Goal: Task Accomplishment & Management: Use online tool/utility

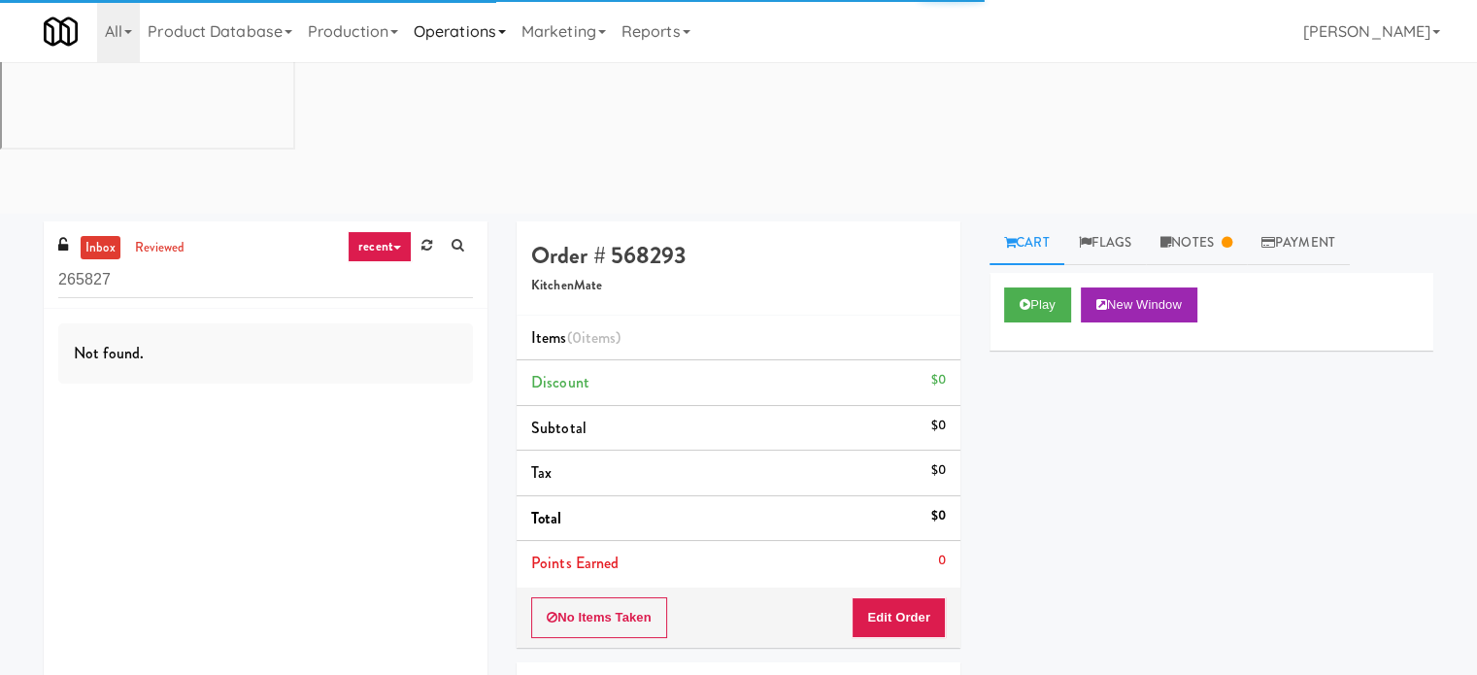
click at [500, 28] on link "Operations" at bounding box center [460, 31] width 108 height 62
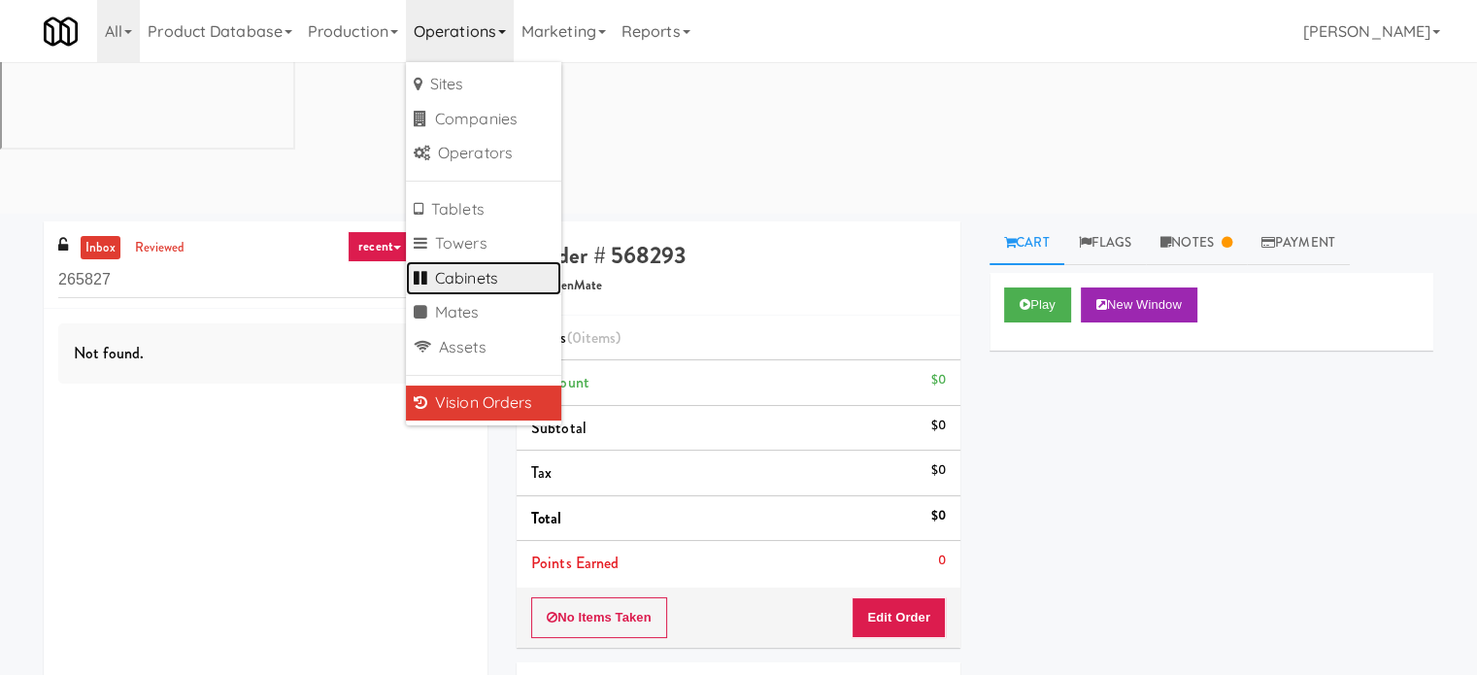
click at [482, 279] on link "Cabinets" at bounding box center [483, 278] width 155 height 35
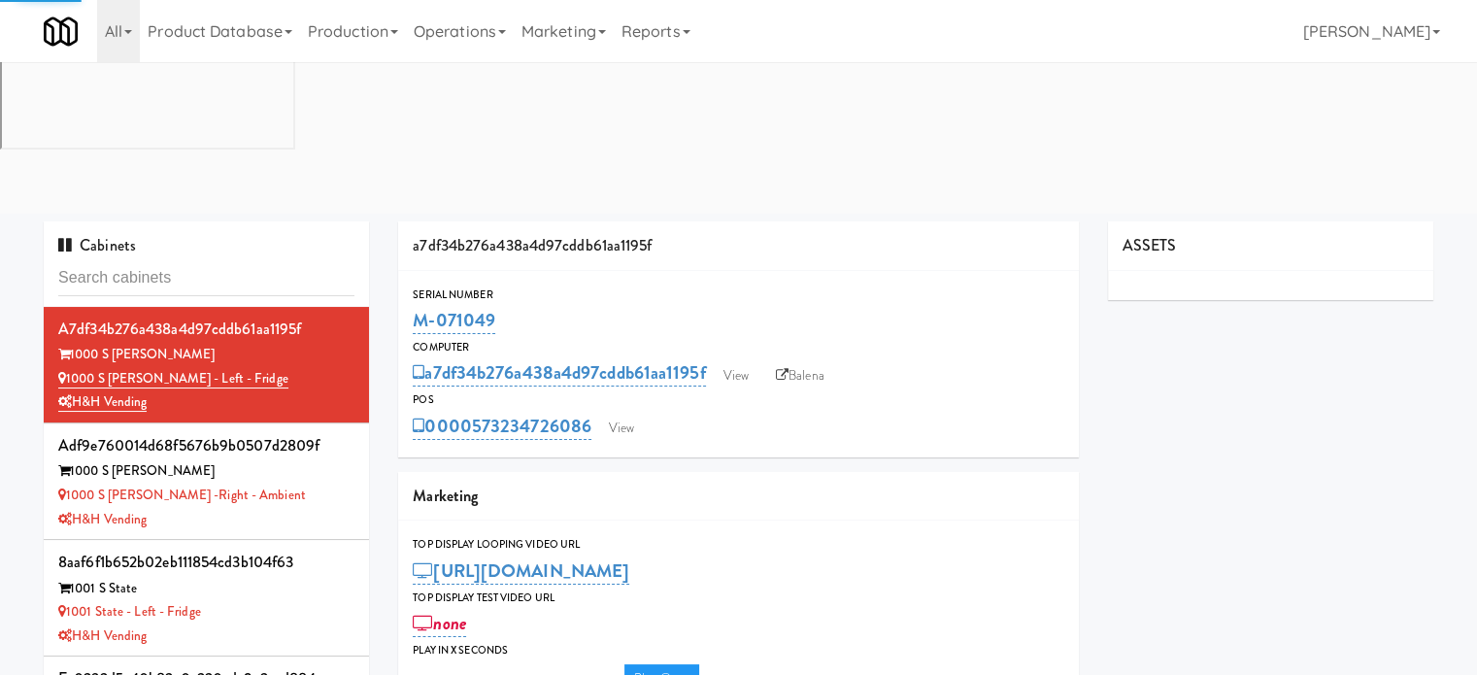
type input "3"
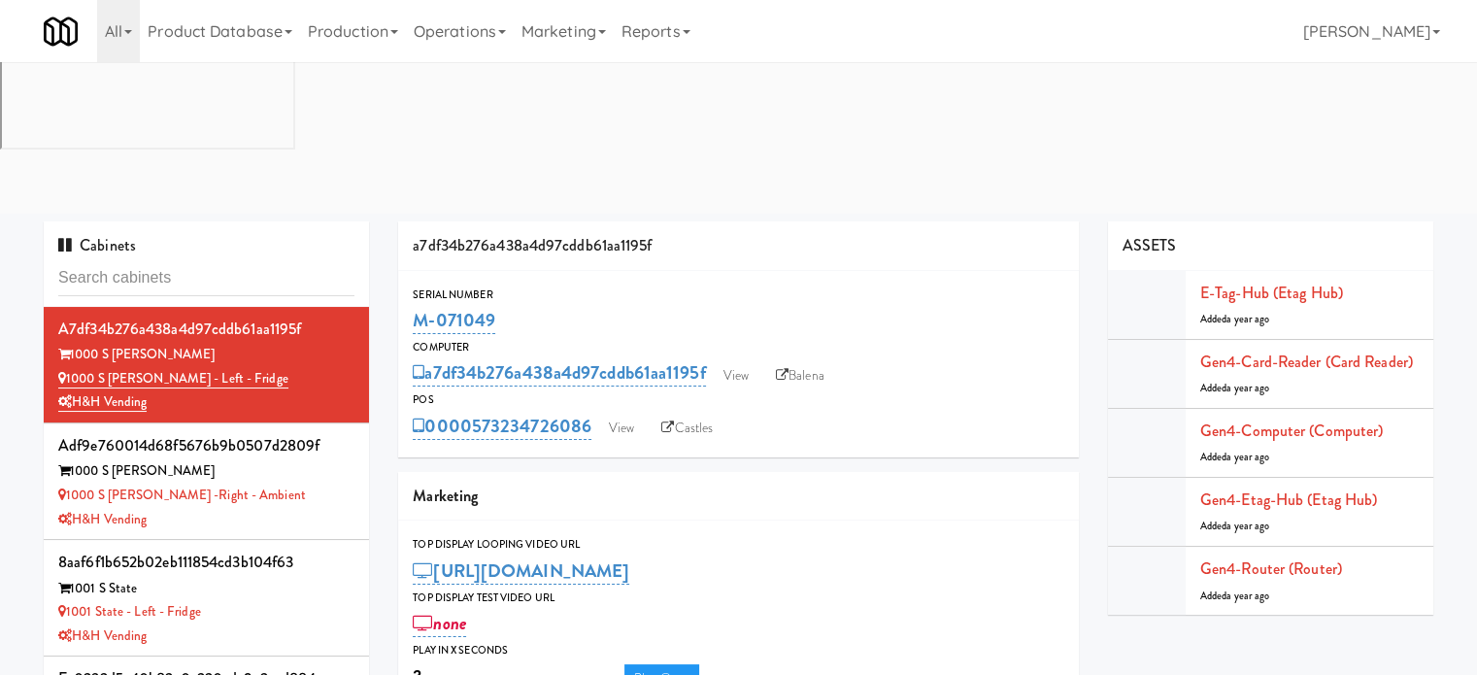
click at [155, 260] on input "text" at bounding box center [206, 278] width 296 height 36
drag, startPoint x: 155, startPoint y: 125, endPoint x: 164, endPoint y: 99, distance: 27.6
click at [155, 260] on input "text" at bounding box center [206, 278] width 296 height 36
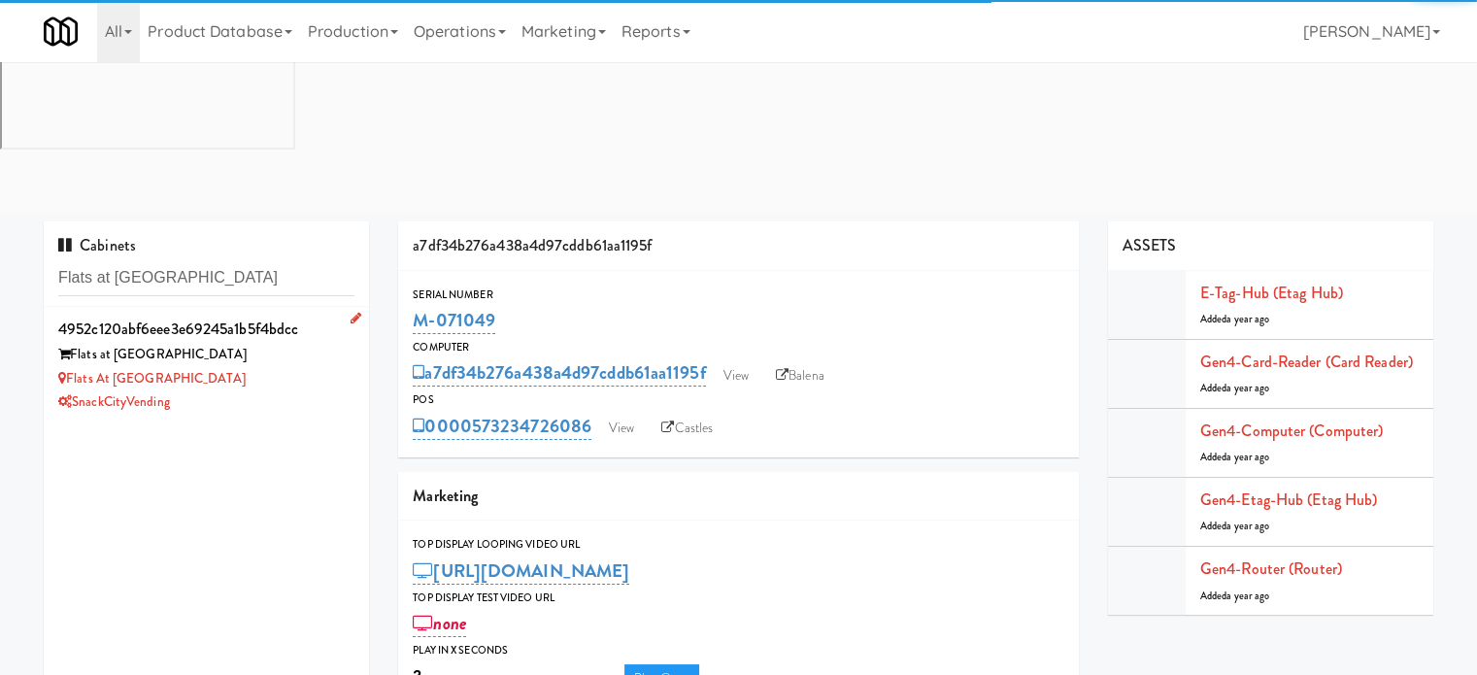
type input "Flats at San Tan-Fridge"
drag, startPoint x: 308, startPoint y: 209, endPoint x: 431, endPoint y: 171, distance: 129.0
click at [308, 343] on div "Flats at San Tan" at bounding box center [206, 355] width 296 height 24
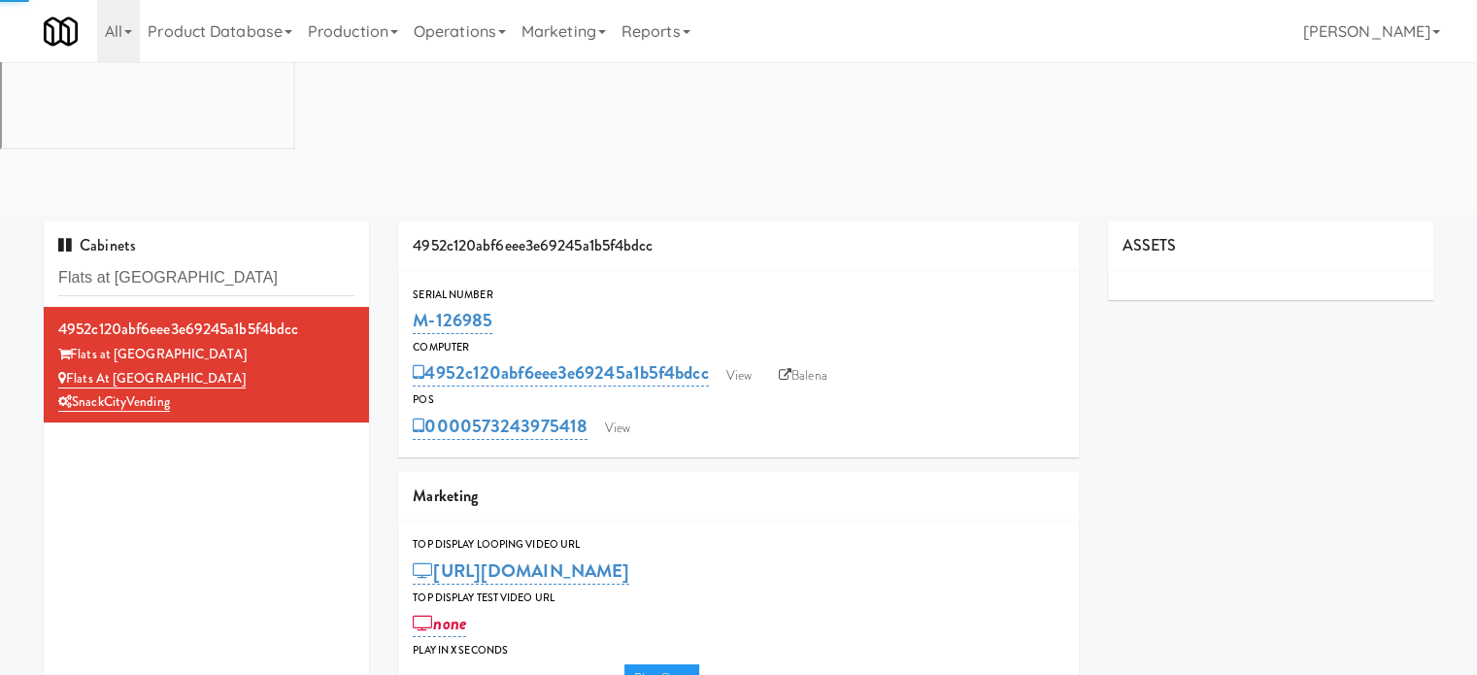
type input "3"
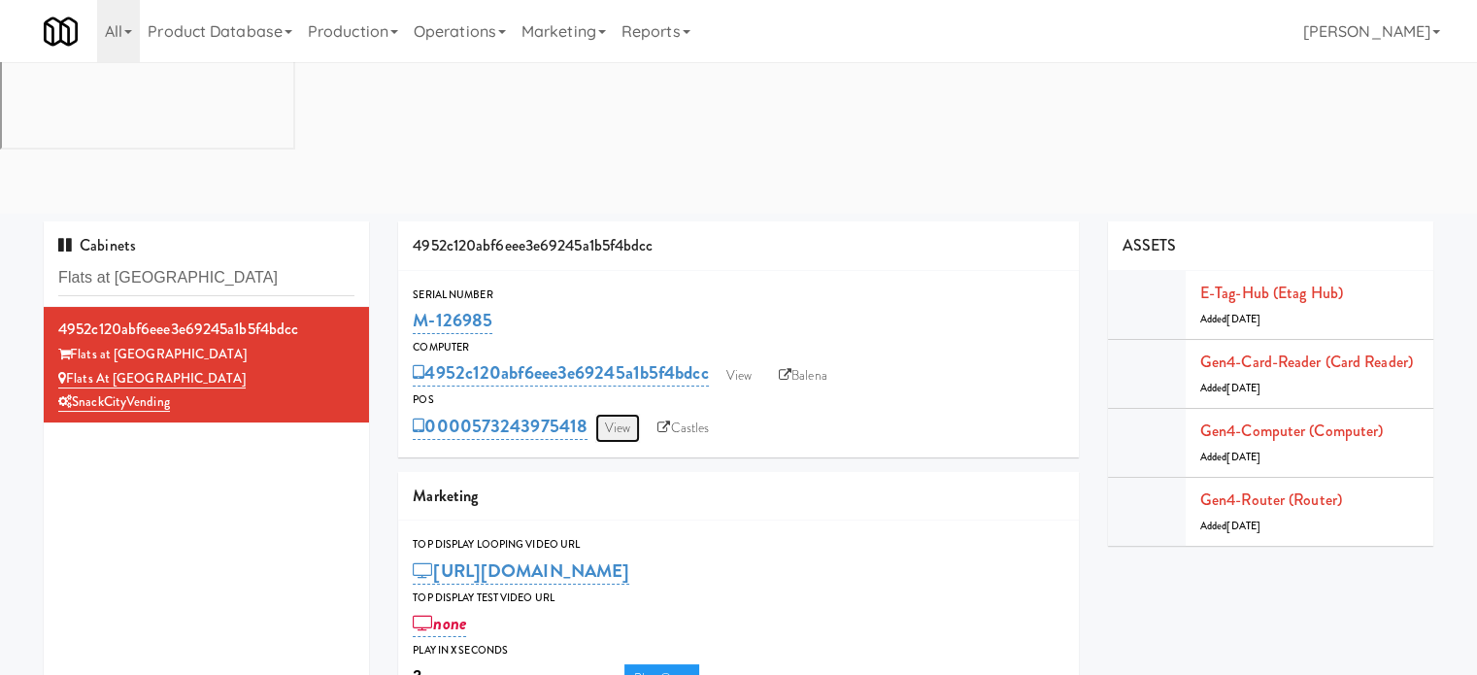
click at [619, 414] on link "View" at bounding box center [617, 428] width 45 height 29
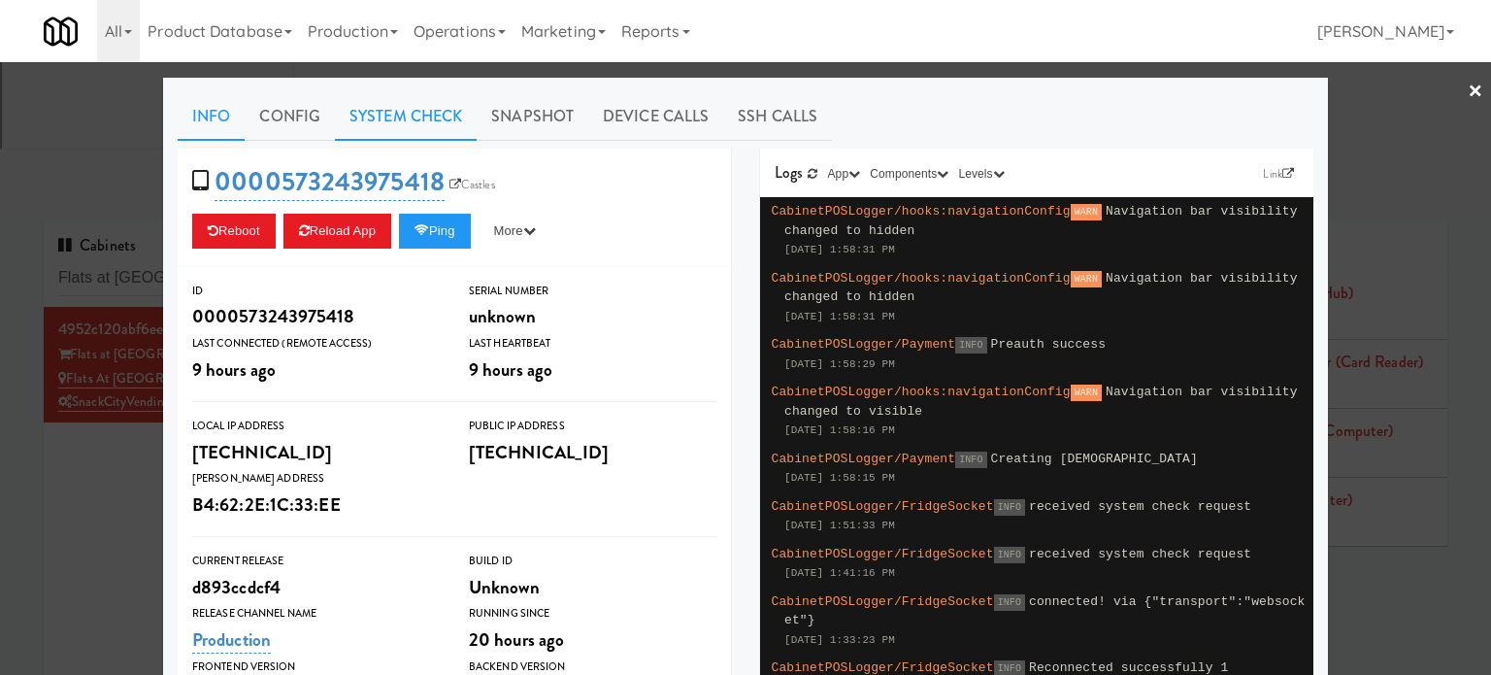
click at [417, 114] on link "System Check" at bounding box center [406, 116] width 142 height 49
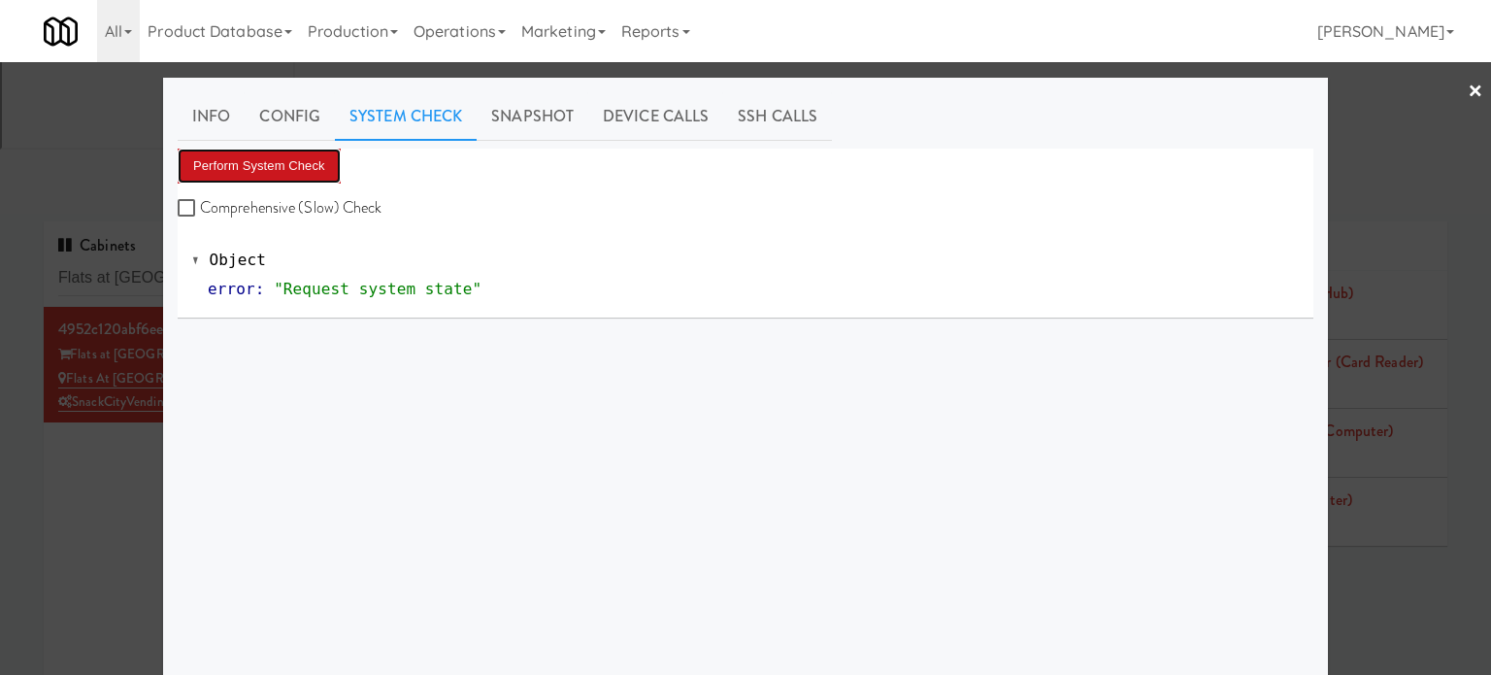
click at [244, 166] on button "Perform System Check" at bounding box center [259, 166] width 163 height 35
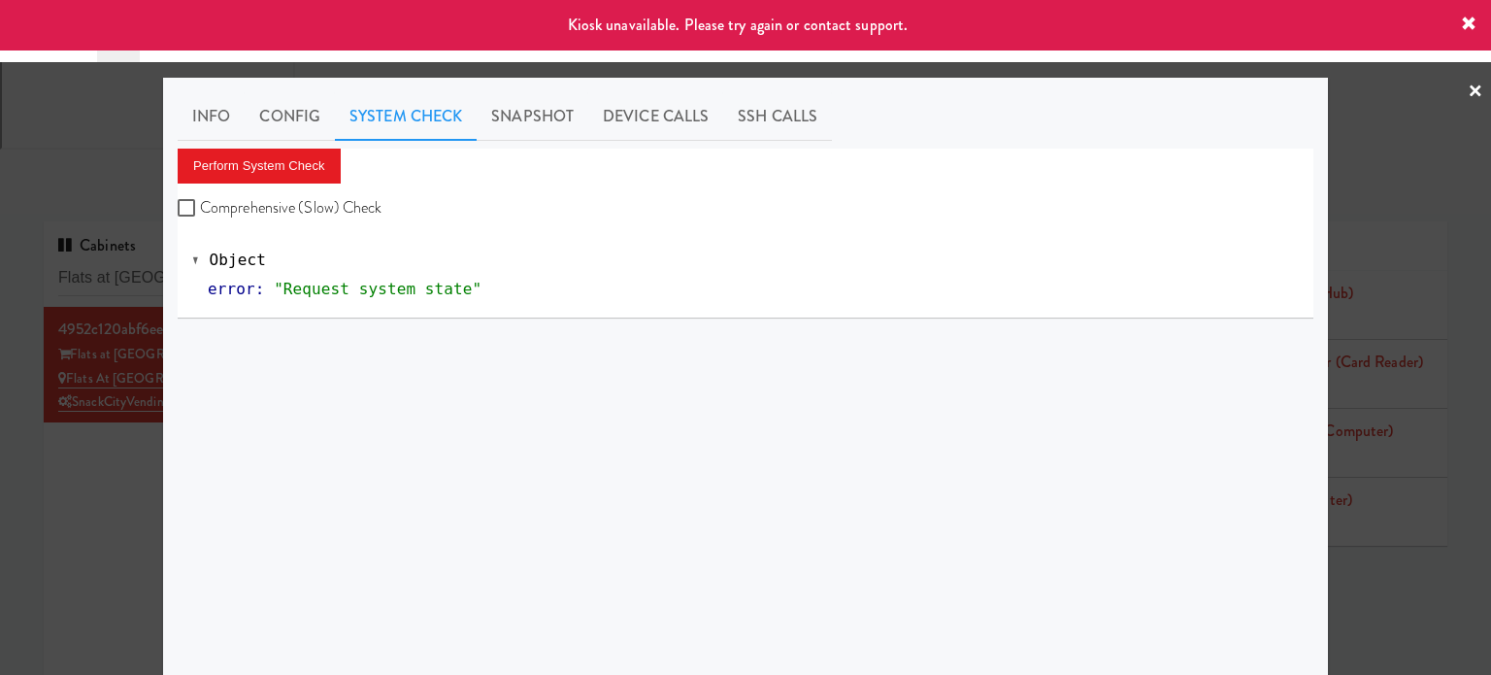
drag, startPoint x: 24, startPoint y: 442, endPoint x: 73, endPoint y: 372, distance: 85.1
click at [27, 439] on div at bounding box center [745, 337] width 1491 height 675
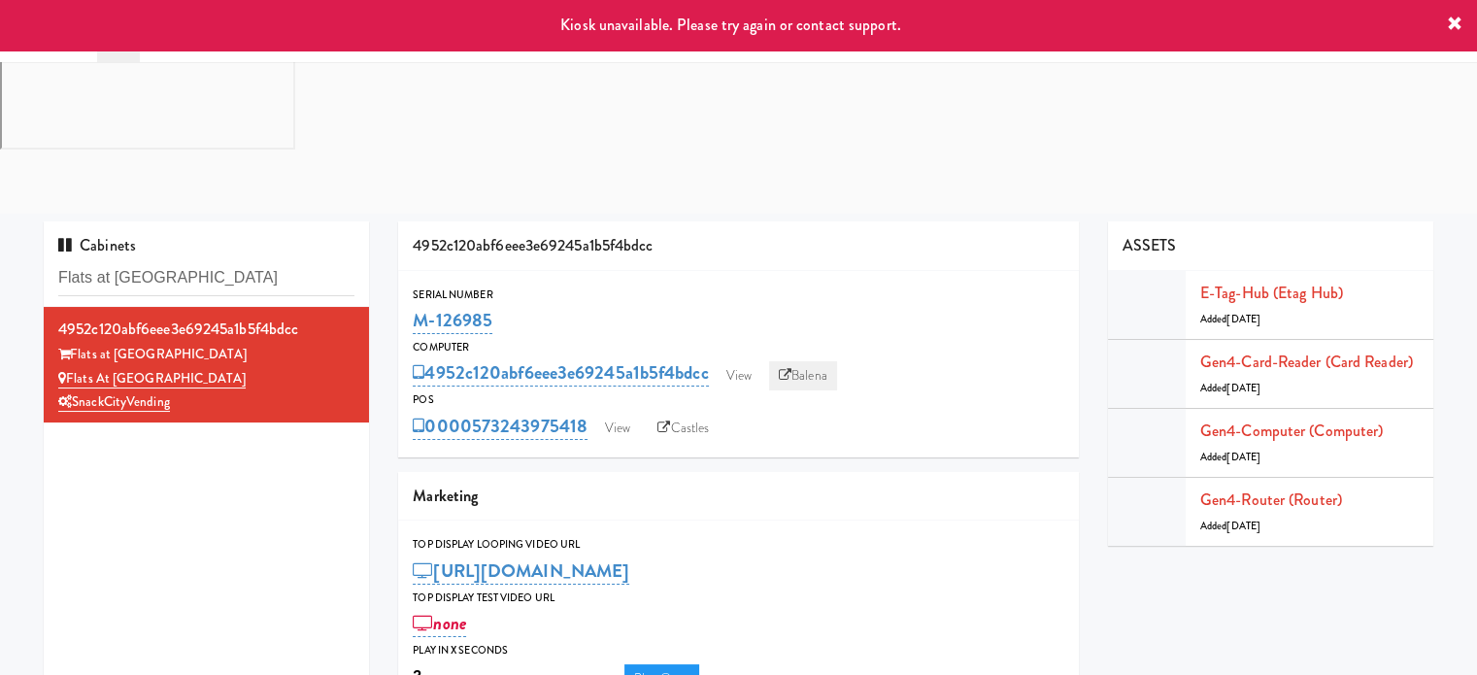
click at [815, 361] on link "Balena" at bounding box center [803, 375] width 68 height 29
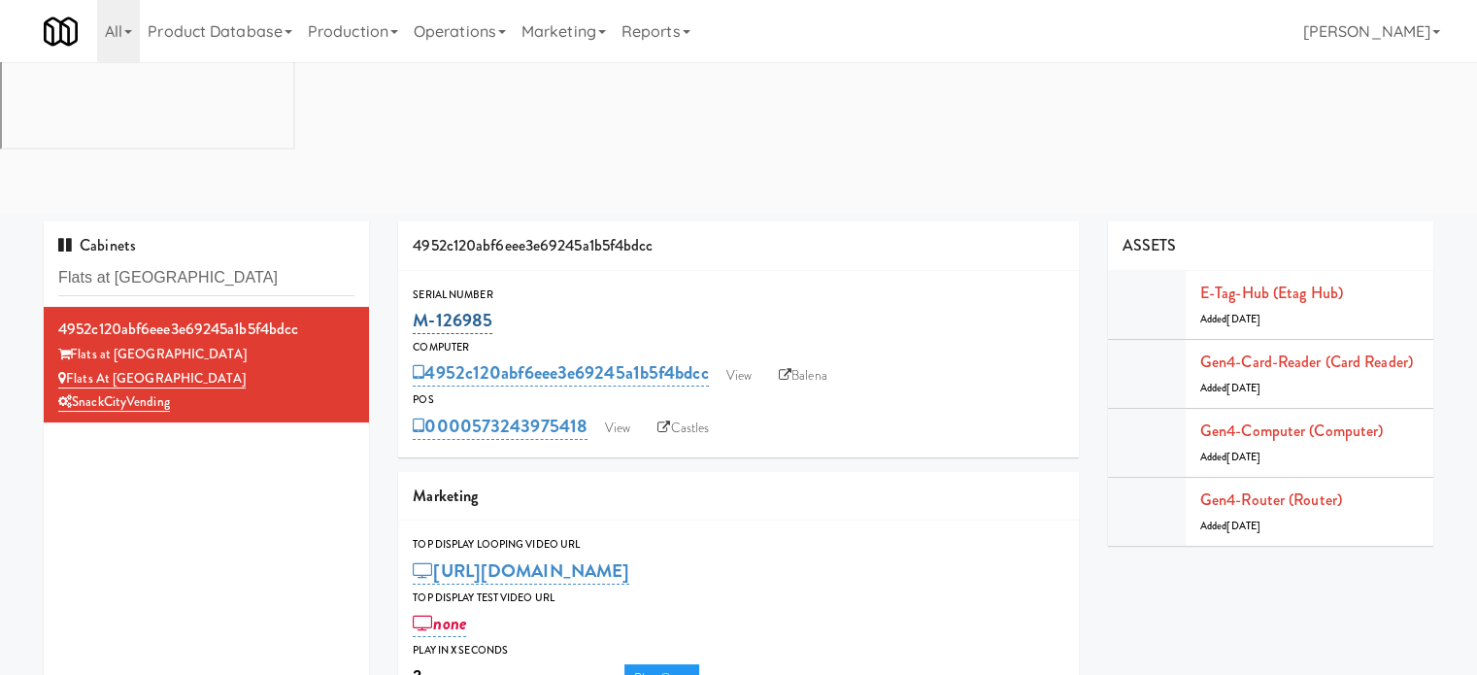
drag, startPoint x: 493, startPoint y: 173, endPoint x: 419, endPoint y: 181, distance: 74.2
click at [419, 304] on div "M-126985" at bounding box center [738, 320] width 651 height 33
copy link "M-126985"
